Goal: Check status

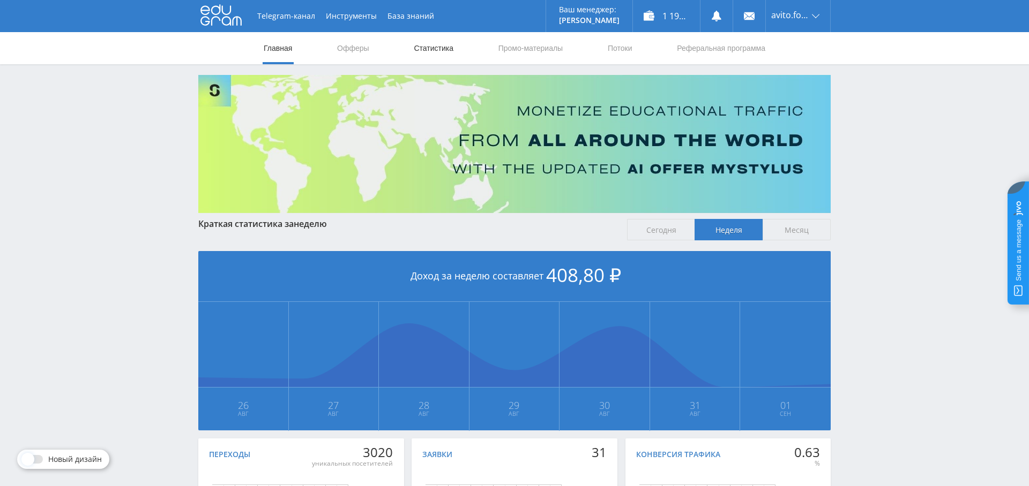
click at [432, 58] on link "Статистика" at bounding box center [434, 48] width 42 height 32
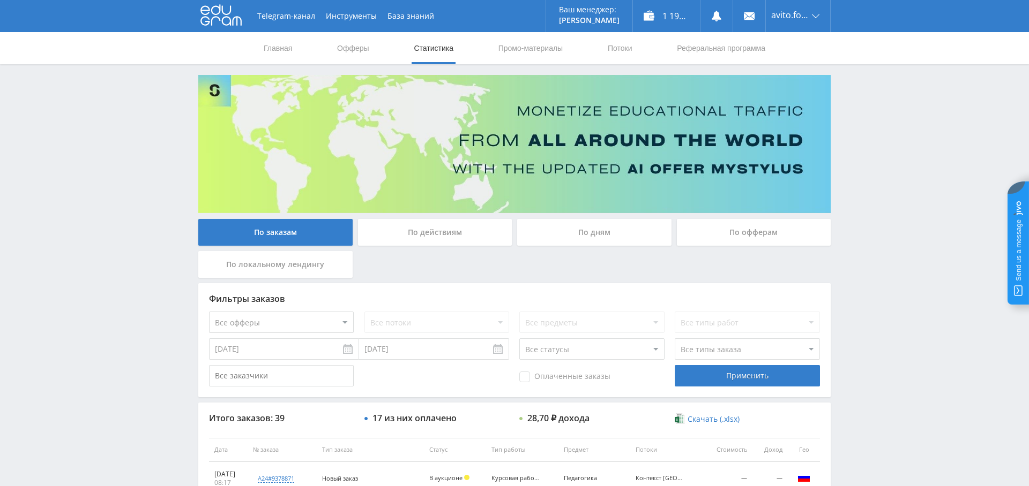
click at [595, 235] on div "По дням" at bounding box center [594, 232] width 154 height 27
click at [0, 0] on input "По дням" at bounding box center [0, 0] width 0 height 0
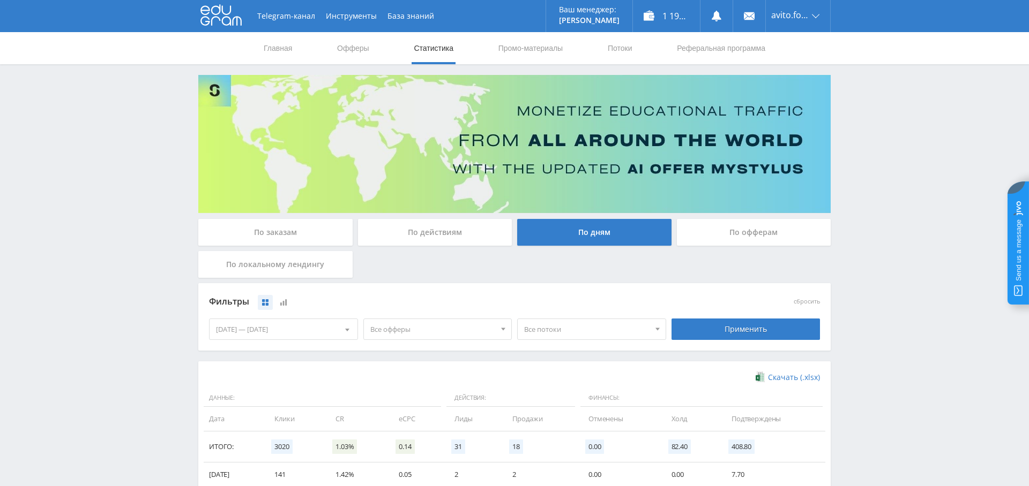
scroll to position [191, 0]
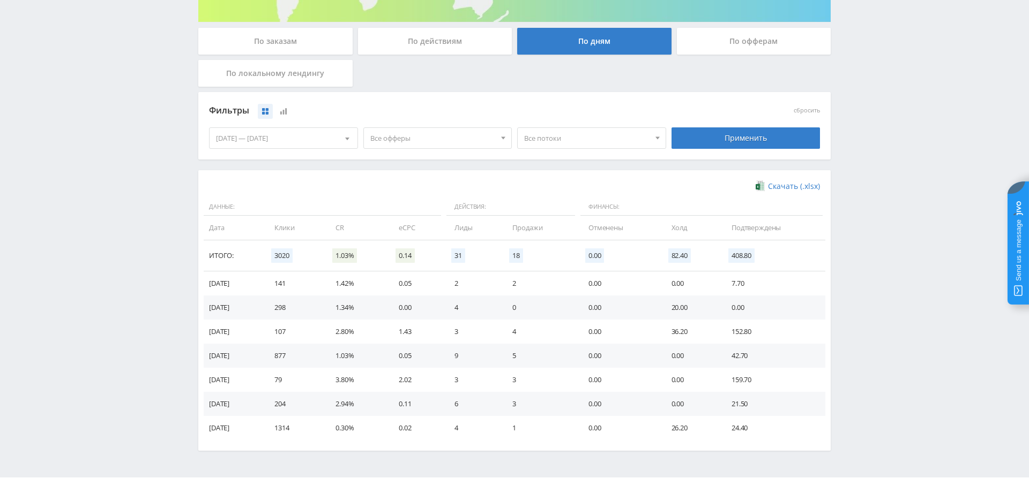
click at [414, 136] on span "Все офферы" at bounding box center [432, 138] width 125 height 20
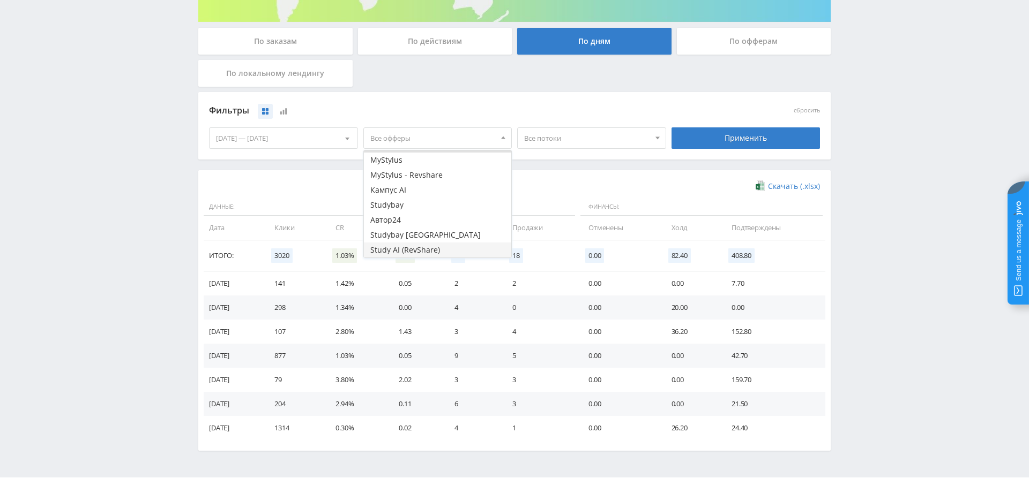
click at [420, 254] on button "Study AI (RevShare)" at bounding box center [438, 250] width 148 height 15
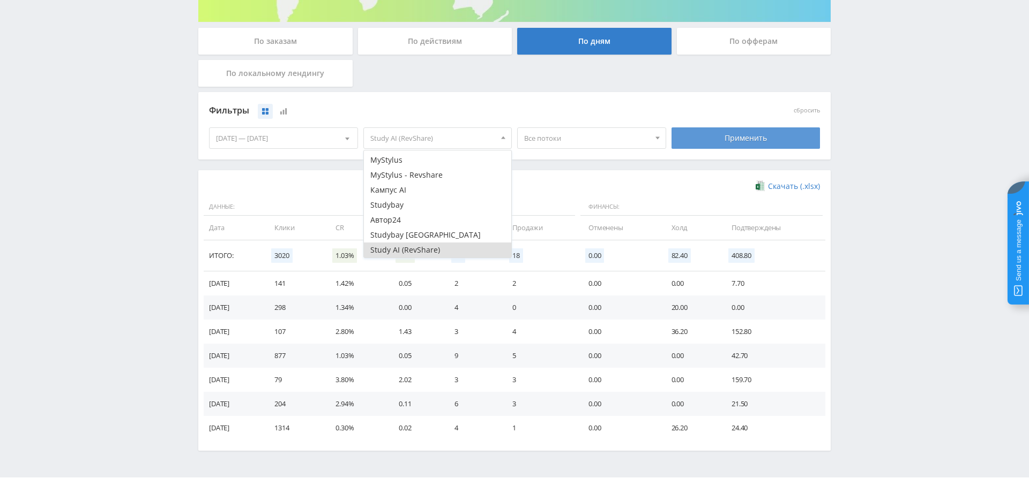
click at [740, 137] on div "Применить" at bounding box center [745, 138] width 149 height 21
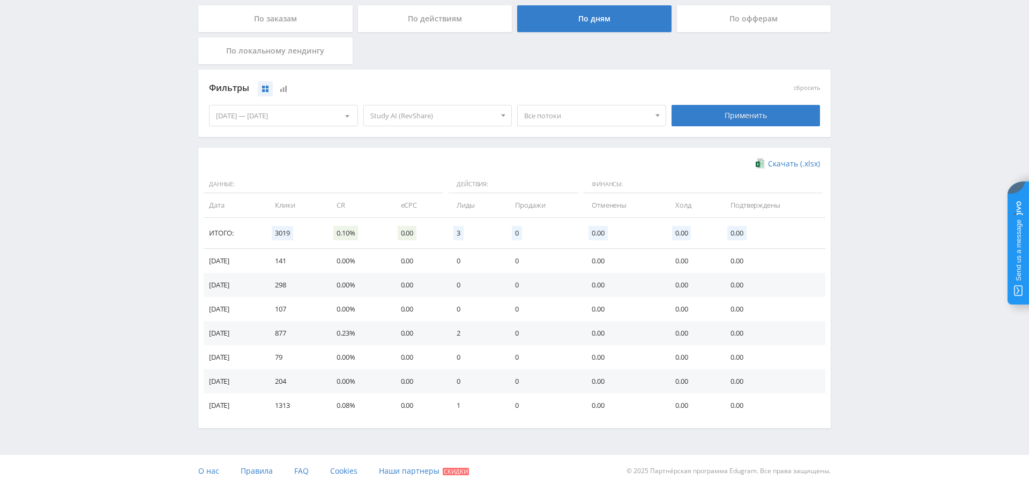
scroll to position [0, 0]
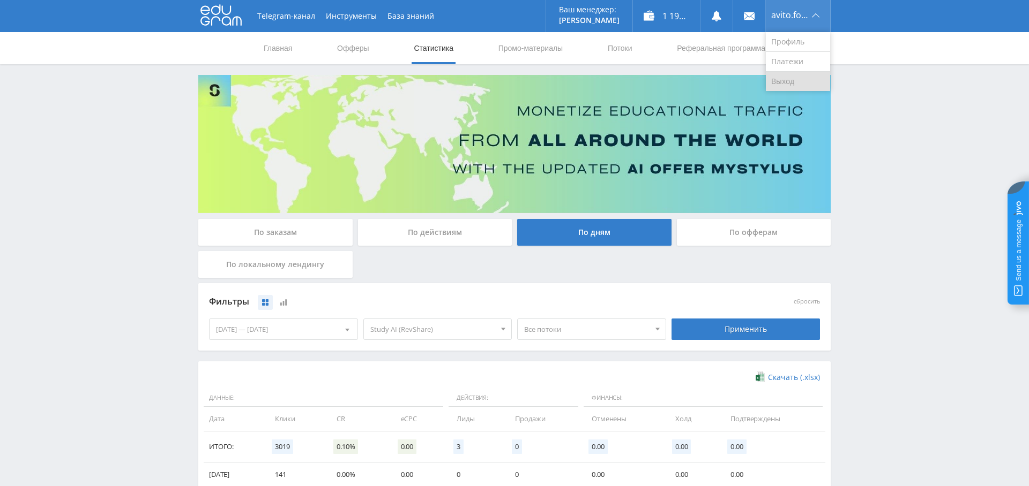
click at [800, 76] on link "Выход" at bounding box center [798, 81] width 64 height 19
